Goal: Transaction & Acquisition: Book appointment/travel/reservation

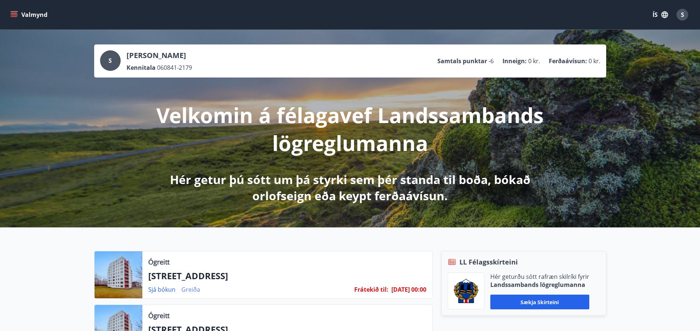
click at [188, 290] on link "Greiða" at bounding box center [190, 290] width 19 height 8
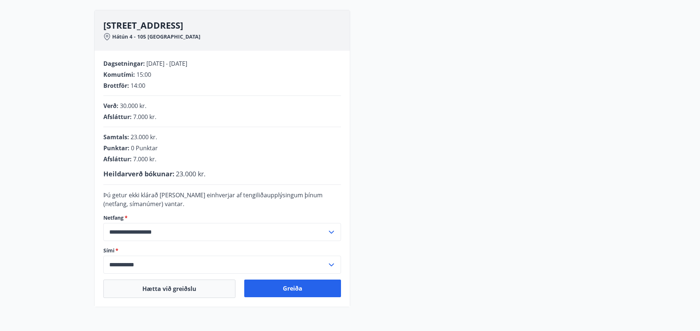
scroll to position [113, 0]
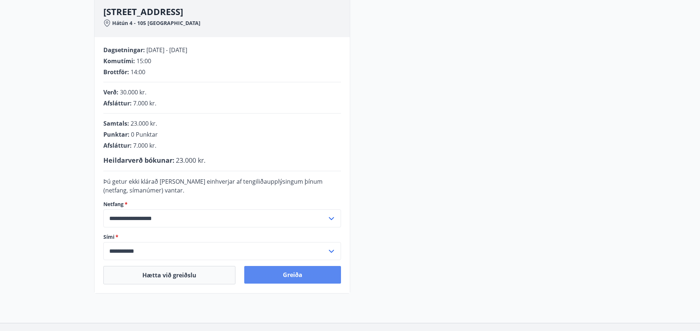
click at [282, 275] on button "Greiða" at bounding box center [292, 275] width 97 height 18
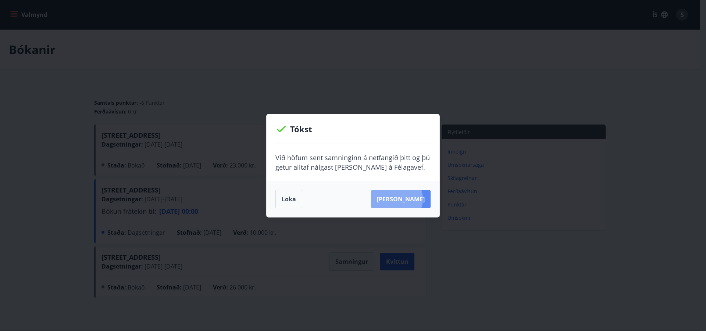
click at [409, 199] on button "[PERSON_NAME]" at bounding box center [401, 199] width 60 height 18
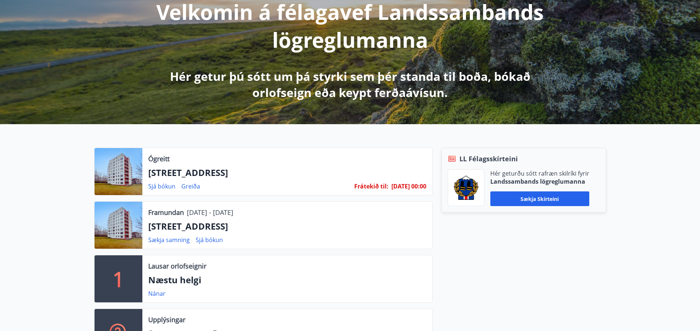
scroll to position [113, 0]
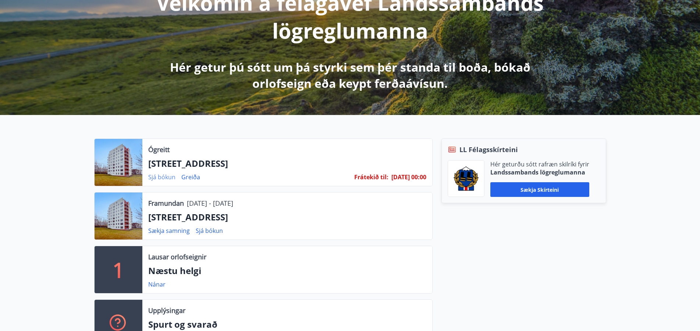
click at [164, 176] on link "Sjá bókun" at bounding box center [161, 177] width 27 height 8
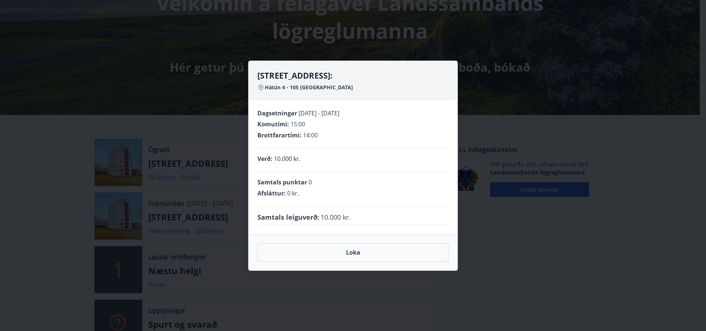
click at [296, 115] on span "Dagsetningar" at bounding box center [277, 113] width 40 height 8
click at [289, 107] on div "Dagsetningar [DATE] - [DATE] Komutími : 15:00 Brottfarartími : 14:00 Verð : 10.…" at bounding box center [353, 167] width 209 height 134
click at [283, 79] on h4 "[STREET_ADDRESS]:" at bounding box center [352, 75] width 191 height 11
click at [517, 124] on div "Hátún 4, [GEOGRAPHIC_DATA]: Hátún 4 - 105 Reykjavík Dagsetningar [DATE] - [DATE…" at bounding box center [353, 165] width 706 height 331
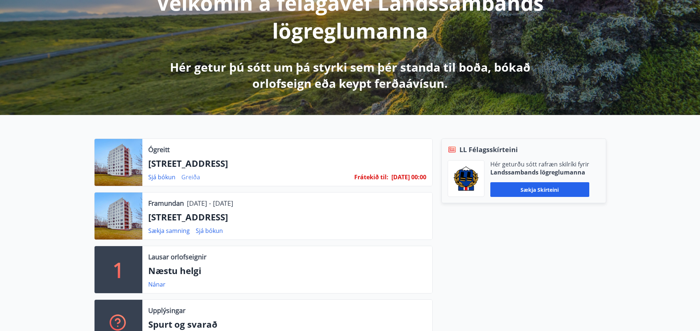
click at [192, 178] on link "Greiða" at bounding box center [190, 177] width 19 height 8
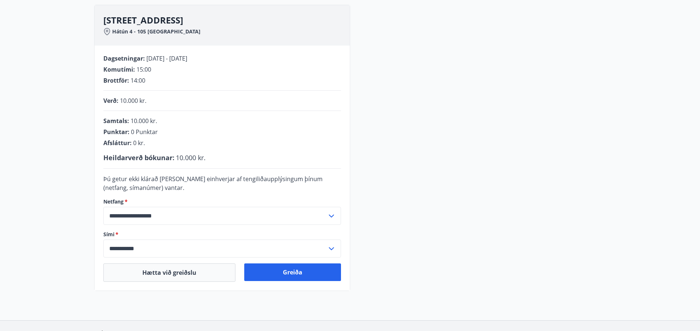
scroll to position [113, 0]
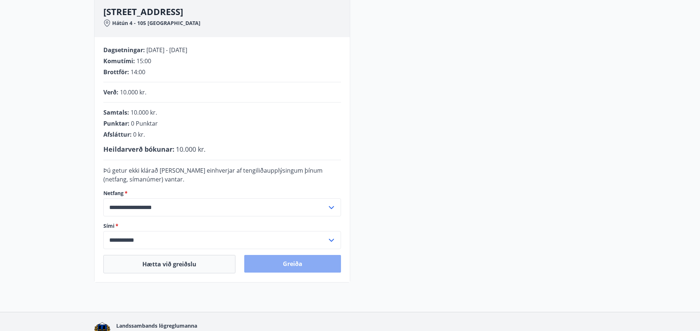
click at [290, 262] on button "Greiða" at bounding box center [292, 264] width 97 height 18
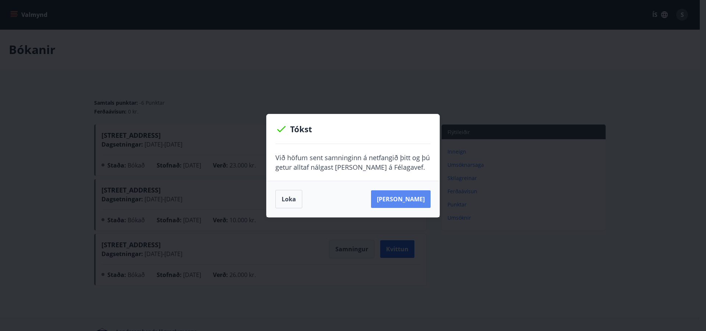
click at [408, 201] on button "[PERSON_NAME]" at bounding box center [401, 199] width 60 height 18
